Goal: Find specific page/section: Find specific page/section

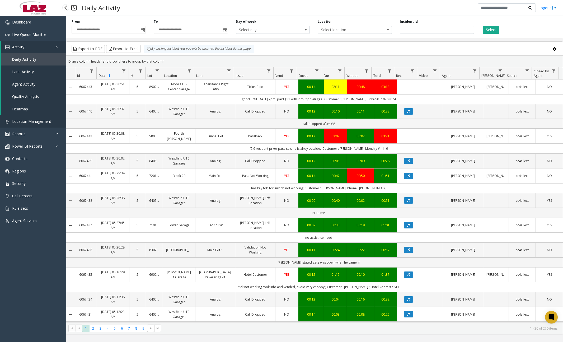
click at [36, 125] on link "Location Management" at bounding box center [33, 121] width 66 height 12
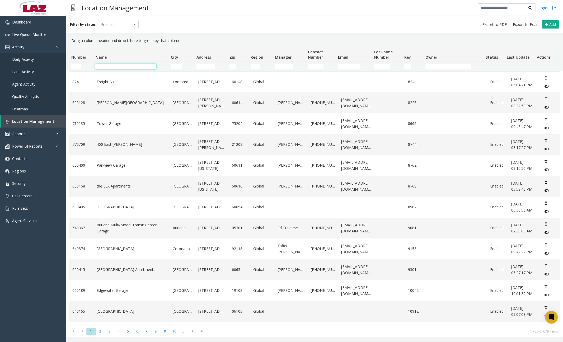
click at [132, 67] on input "Name Filter" at bounding box center [125, 66] width 61 height 5
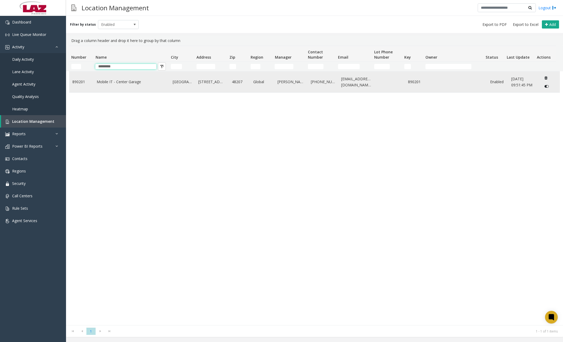
type input "*********"
click at [115, 82] on link "Mobile IT - Center Garage" at bounding box center [132, 82] width 70 height 6
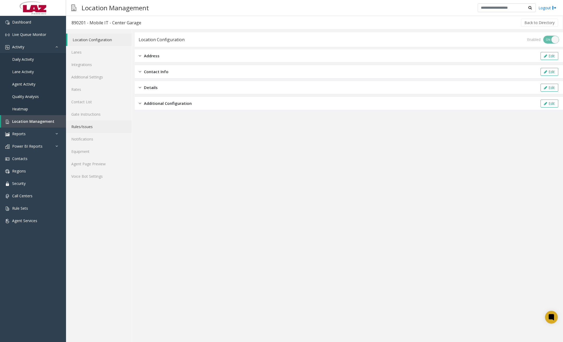
click at [89, 126] on link "Rules/Issues" at bounding box center [99, 126] width 66 height 12
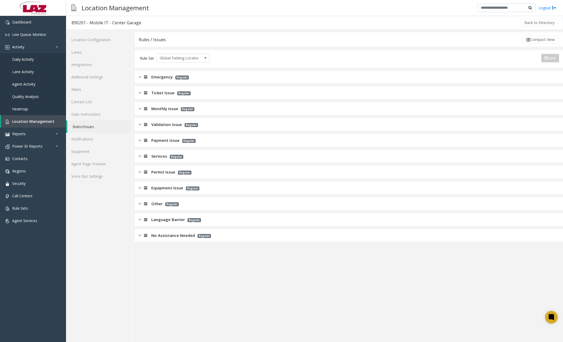
click at [141, 91] on div at bounding box center [144, 93] width 7 height 6
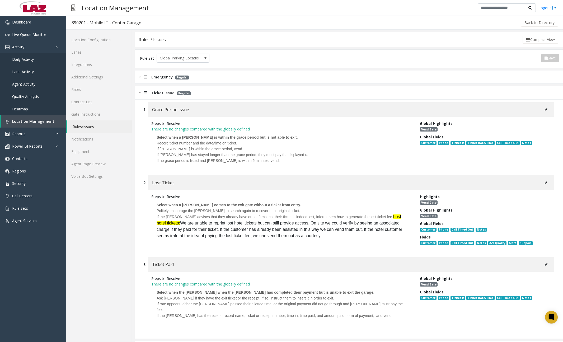
click at [141, 94] on img at bounding box center [140, 93] width 3 height 6
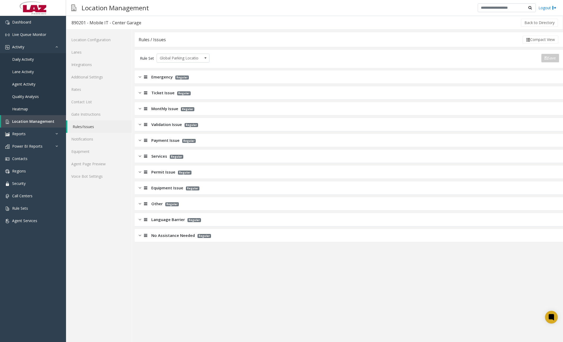
click at [140, 155] on img at bounding box center [140, 156] width 3 height 6
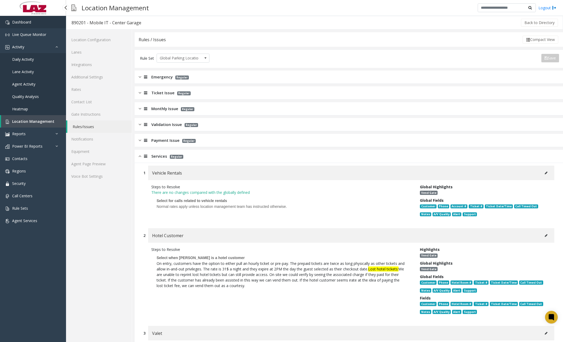
click at [32, 22] on link "Dashboard" at bounding box center [33, 22] width 66 height 12
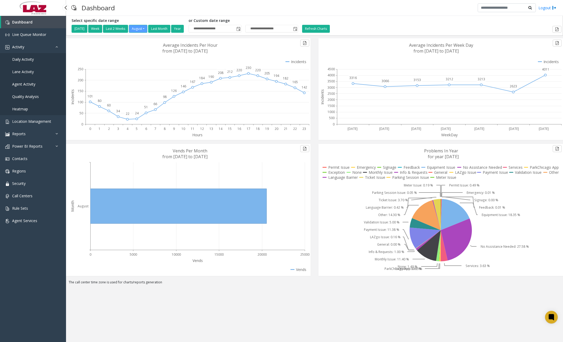
click at [40, 59] on link "Daily Activity" at bounding box center [33, 59] width 66 height 12
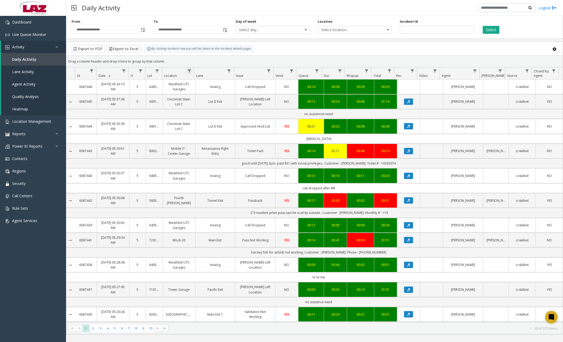
click at [190, 72] on span "Data table" at bounding box center [189, 71] width 4 height 4
click at [206, 93] on input "Location Filter" at bounding box center [211, 93] width 45 height 9
type input "******"
click at [227, 142] on button "Filter" at bounding box center [224, 143] width 22 height 12
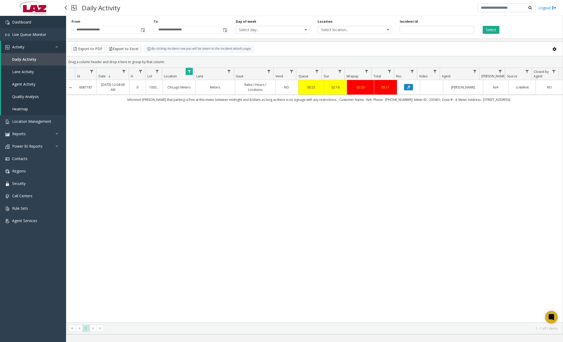
click at [37, 20] on link "Dashboard" at bounding box center [33, 22] width 66 height 12
